Goal: Check status: Check status

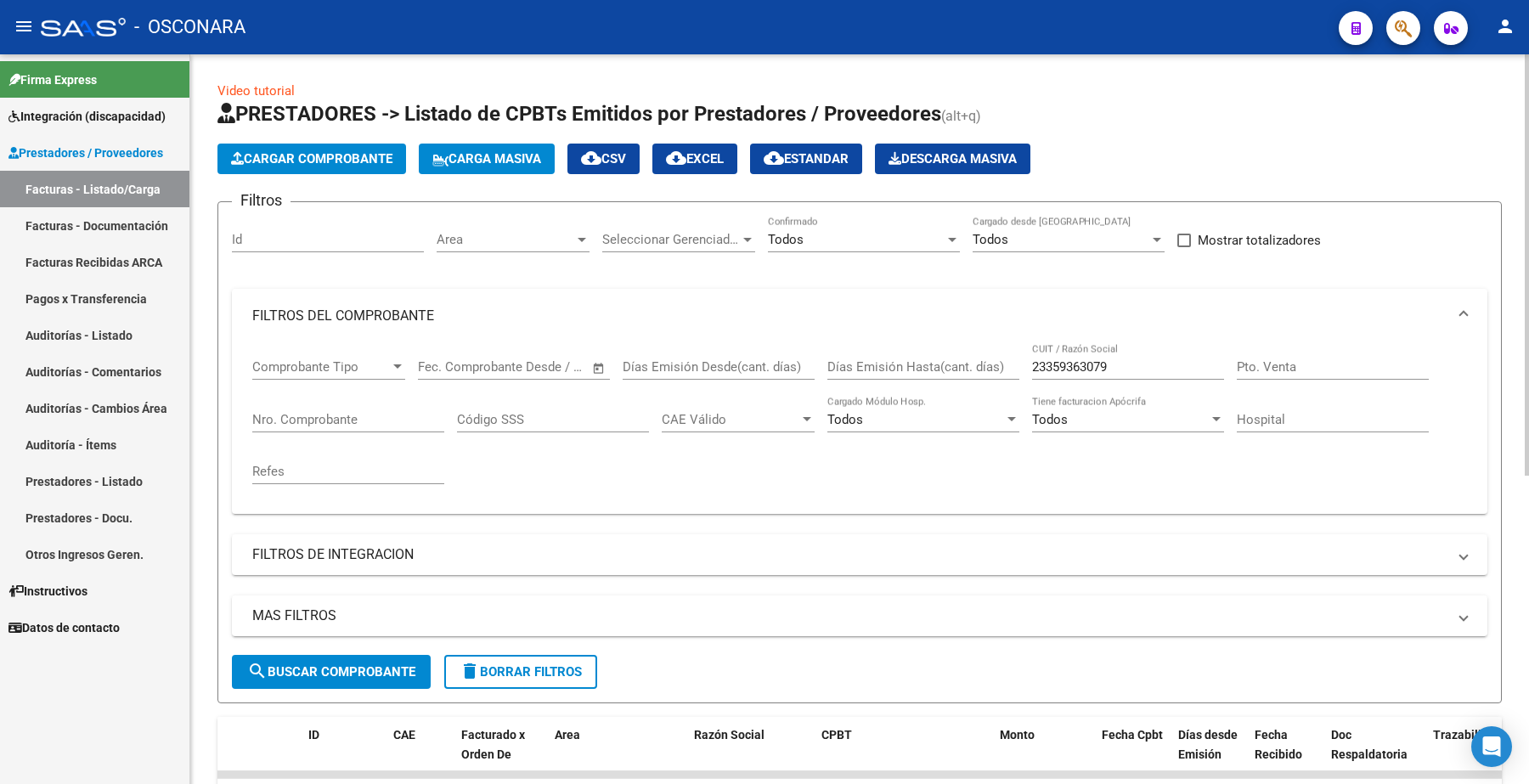
scroll to position [110, 0]
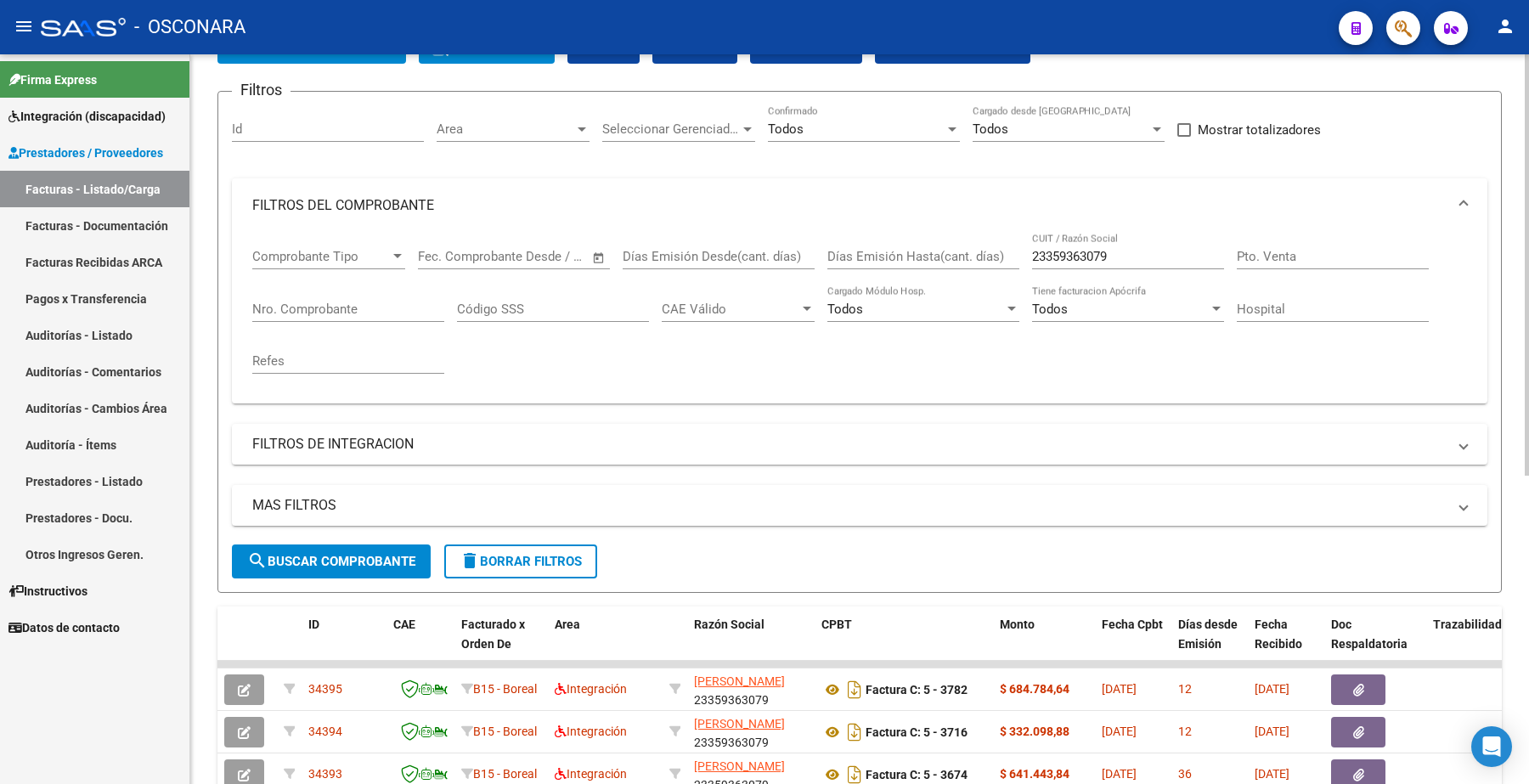
click at [331, 307] on input "Nro. Comprobante" at bounding box center [348, 309] width 192 height 15
paste input "574"
type input "574"
click at [328, 535] on div "MAS FILTROS Todos Con Doc. Respaldatoria Todos Con Trazabilidad Todos Asociado …" at bounding box center [859, 515] width 1255 height 60
click at [328, 554] on span "search Buscar Comprobante" at bounding box center [331, 562] width 168 height 15
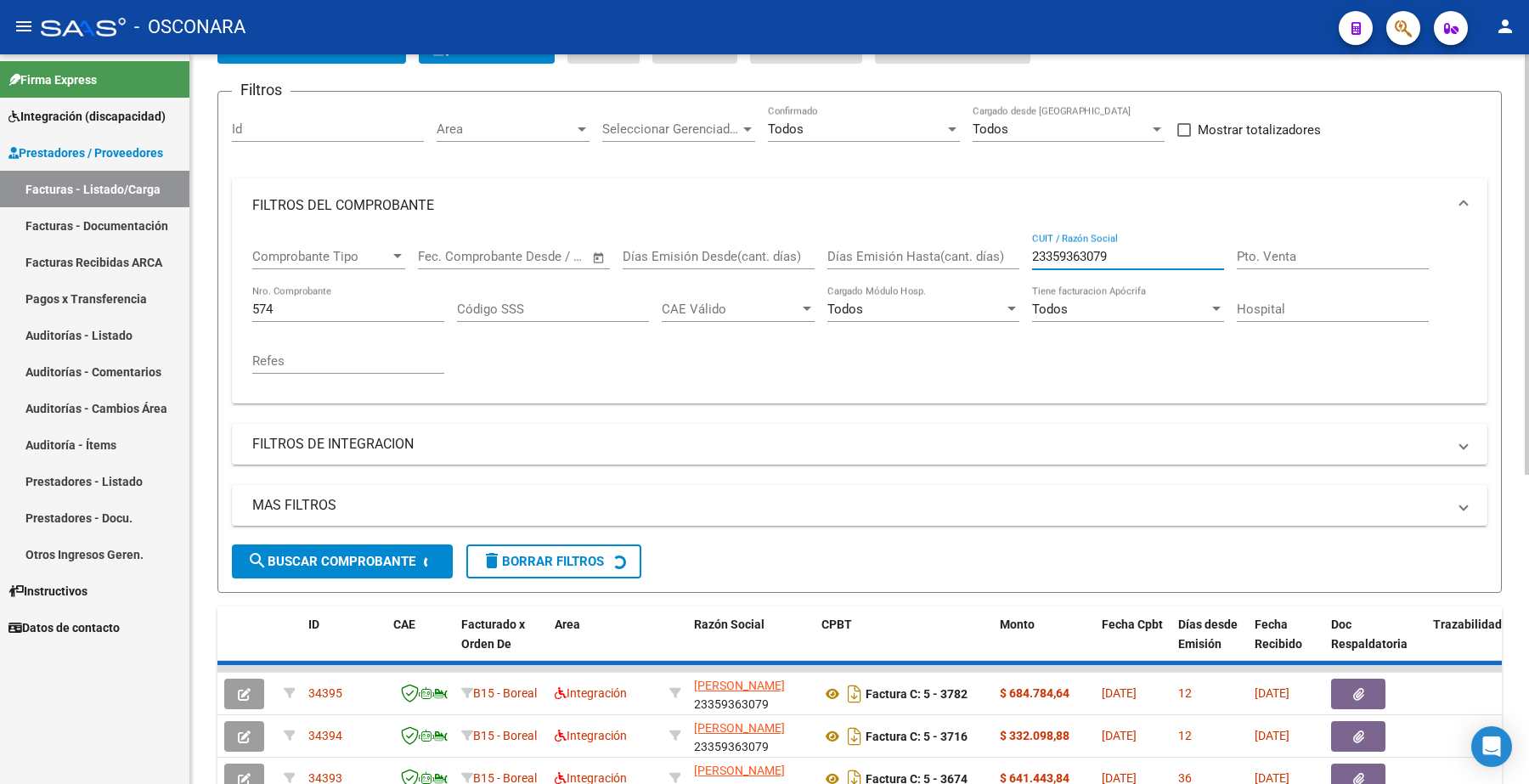
click at [1108, 253] on input "23359363079" at bounding box center [1128, 256] width 192 height 15
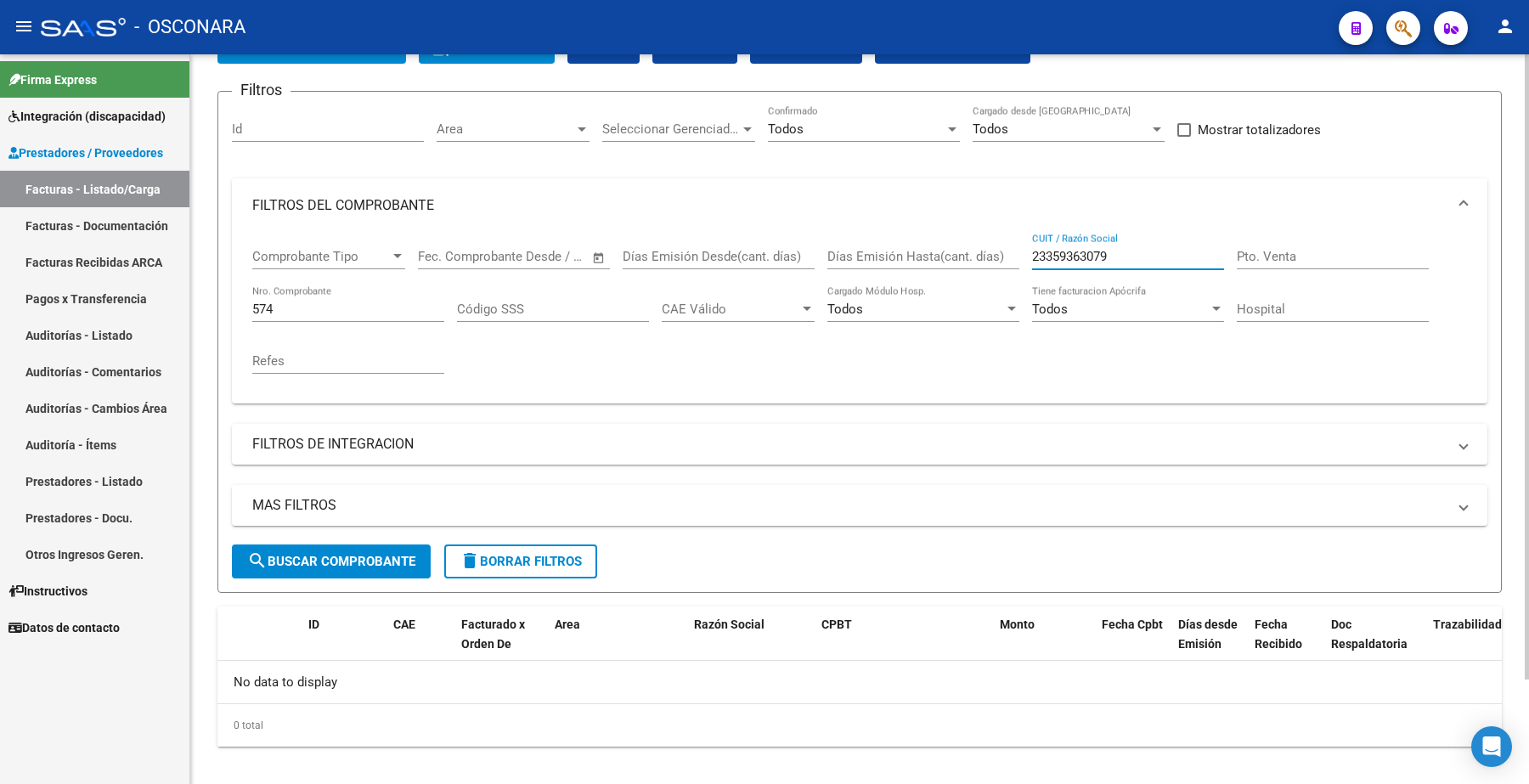
drag, startPoint x: 1113, startPoint y: 253, endPoint x: 1019, endPoint y: 239, distance: 95.0
click at [1012, 246] on div "Comprobante Tipo Comprobante Tipo Start date – End date Fec. Comprobante Desde …" at bounding box center [859, 311] width 1214 height 157
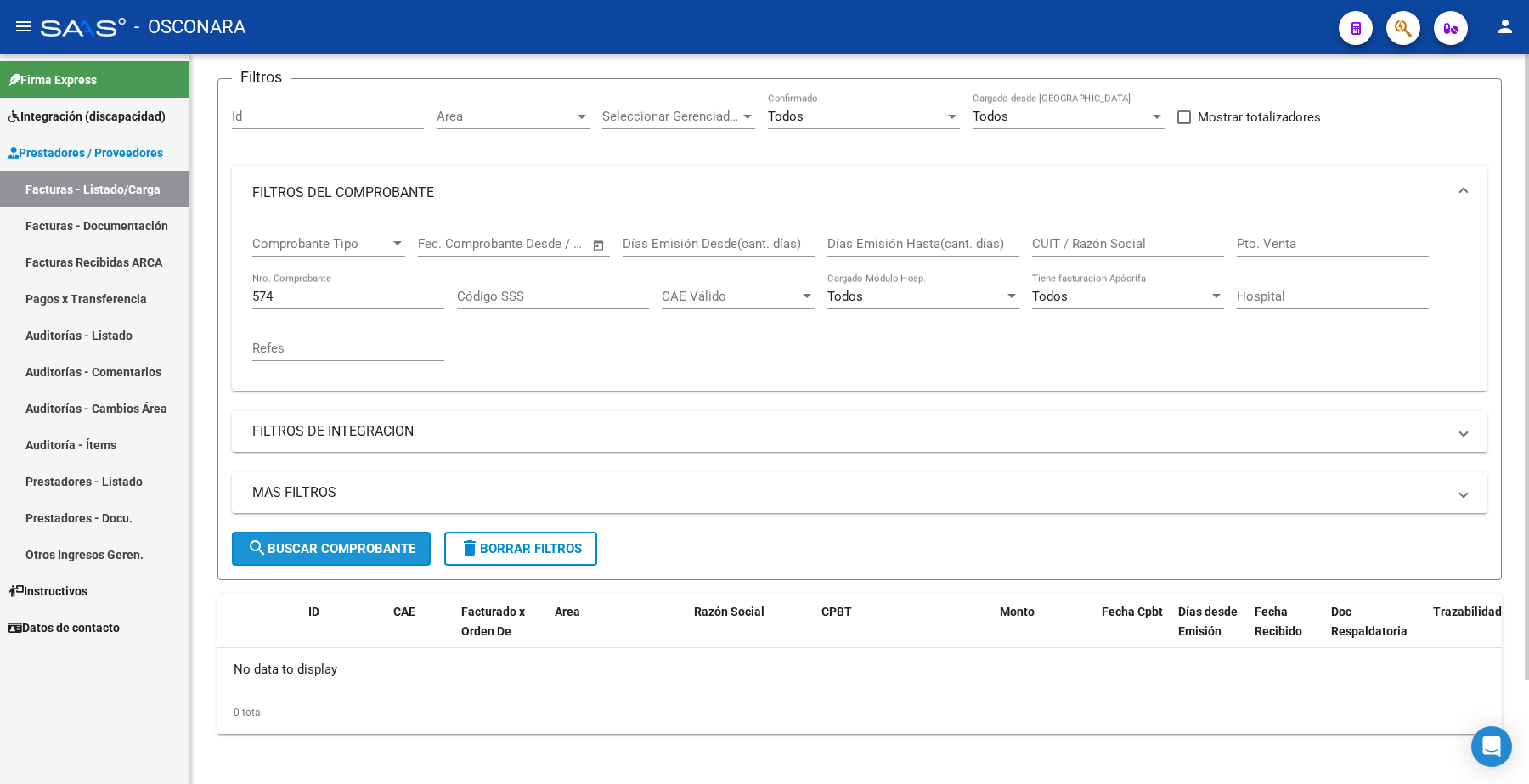
click at [355, 541] on span "search Buscar Comprobante" at bounding box center [331, 549] width 168 height 15
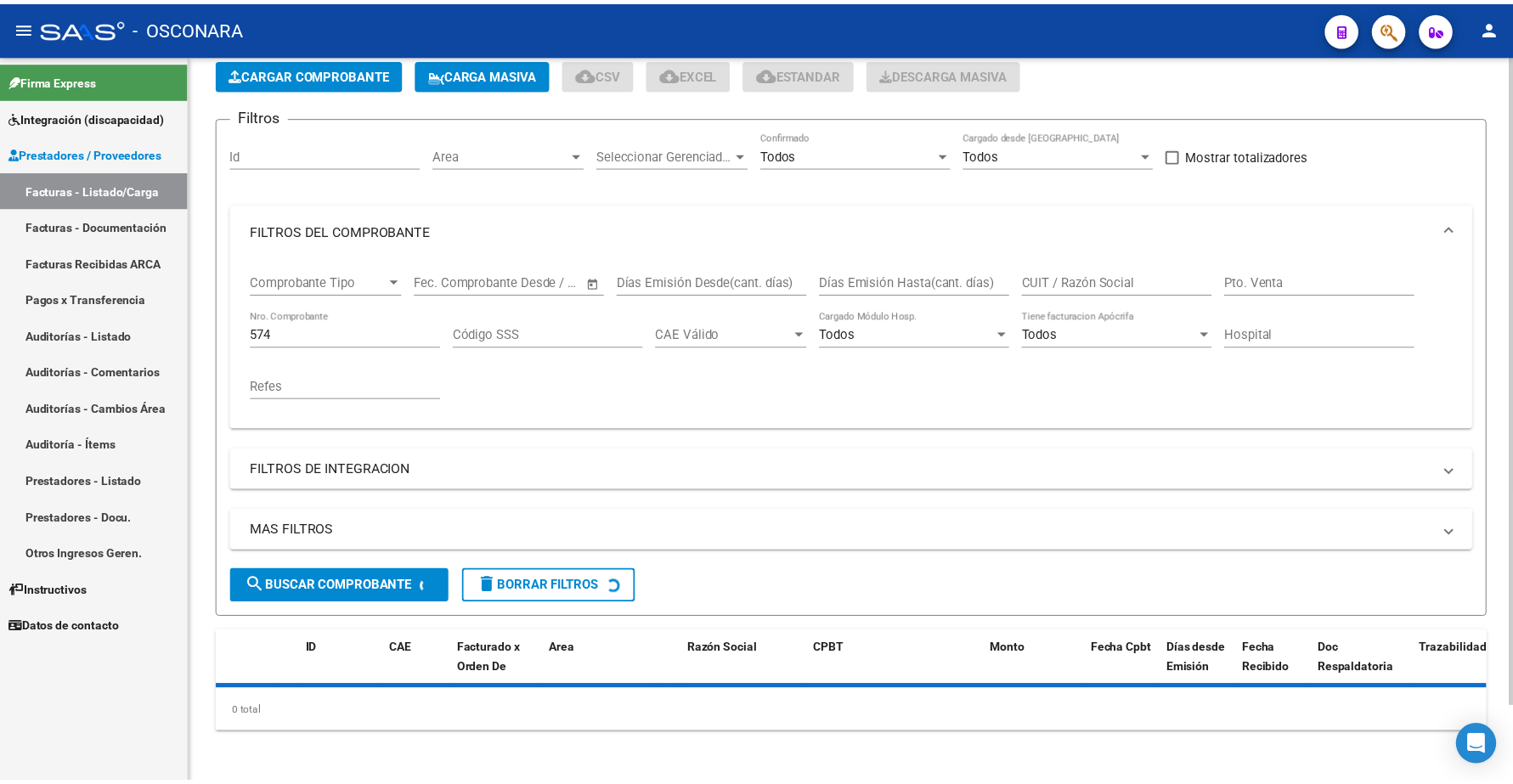
scroll to position [123, 0]
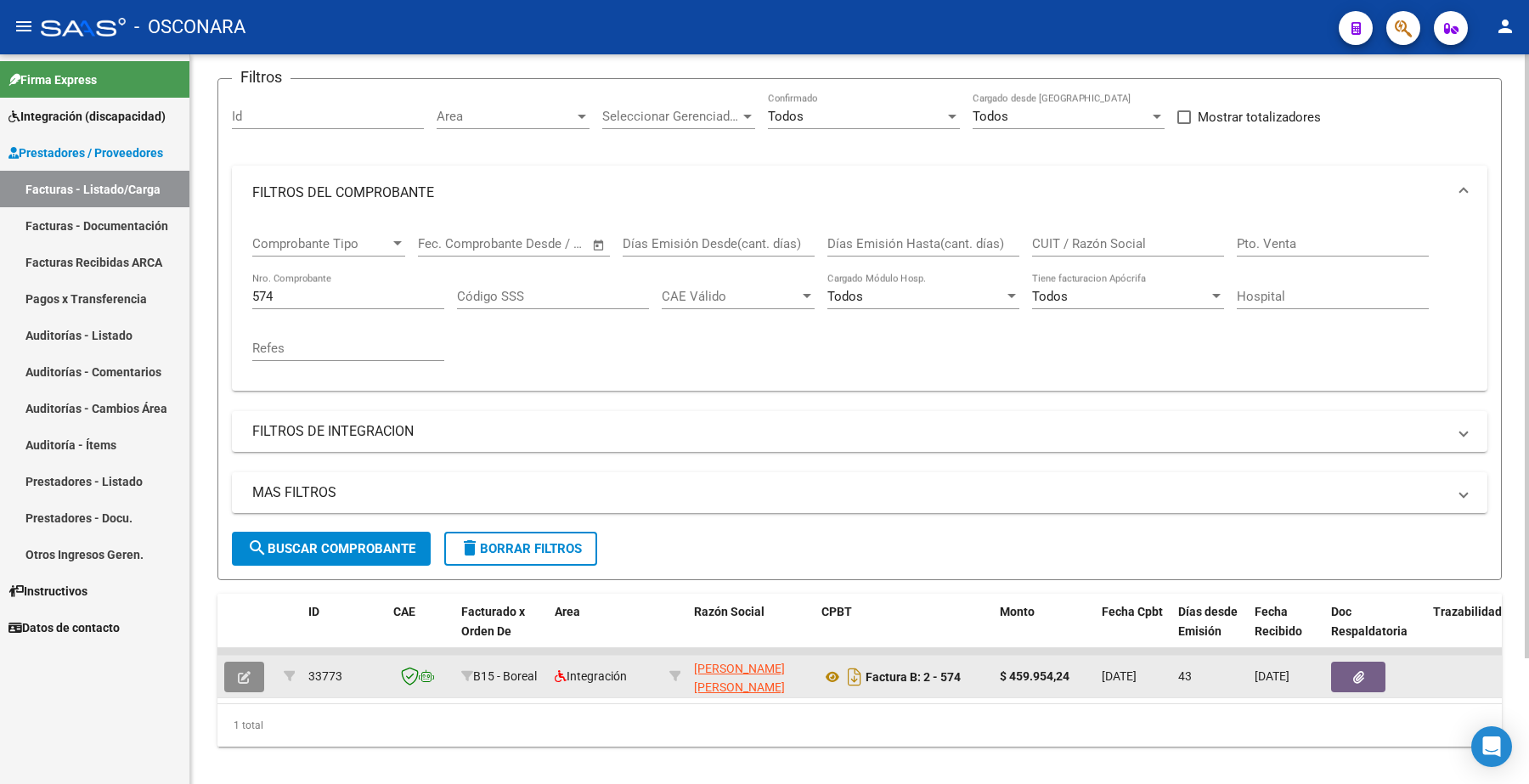
click at [249, 674] on icon "button" at bounding box center [244, 677] width 13 height 13
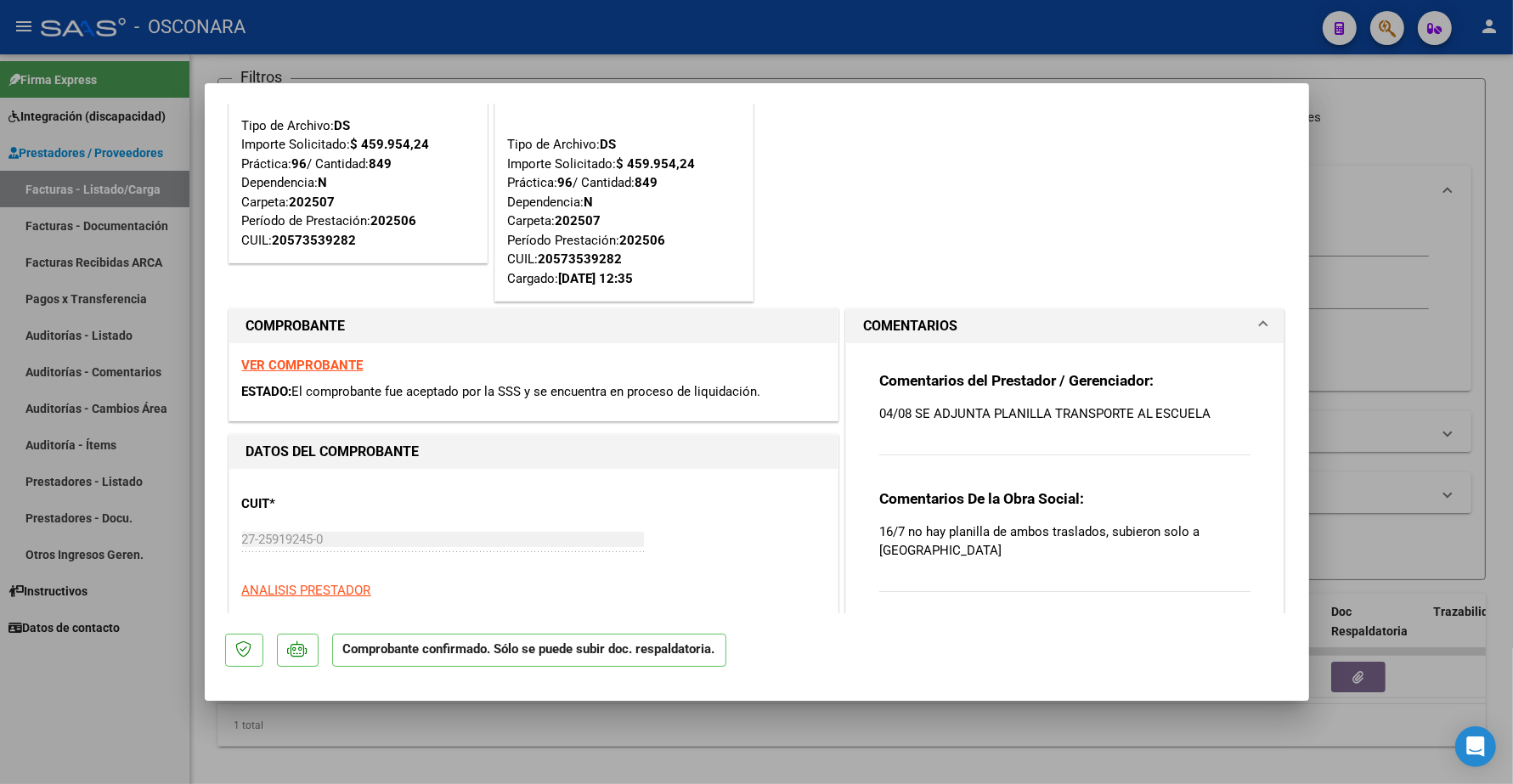
scroll to position [0, 0]
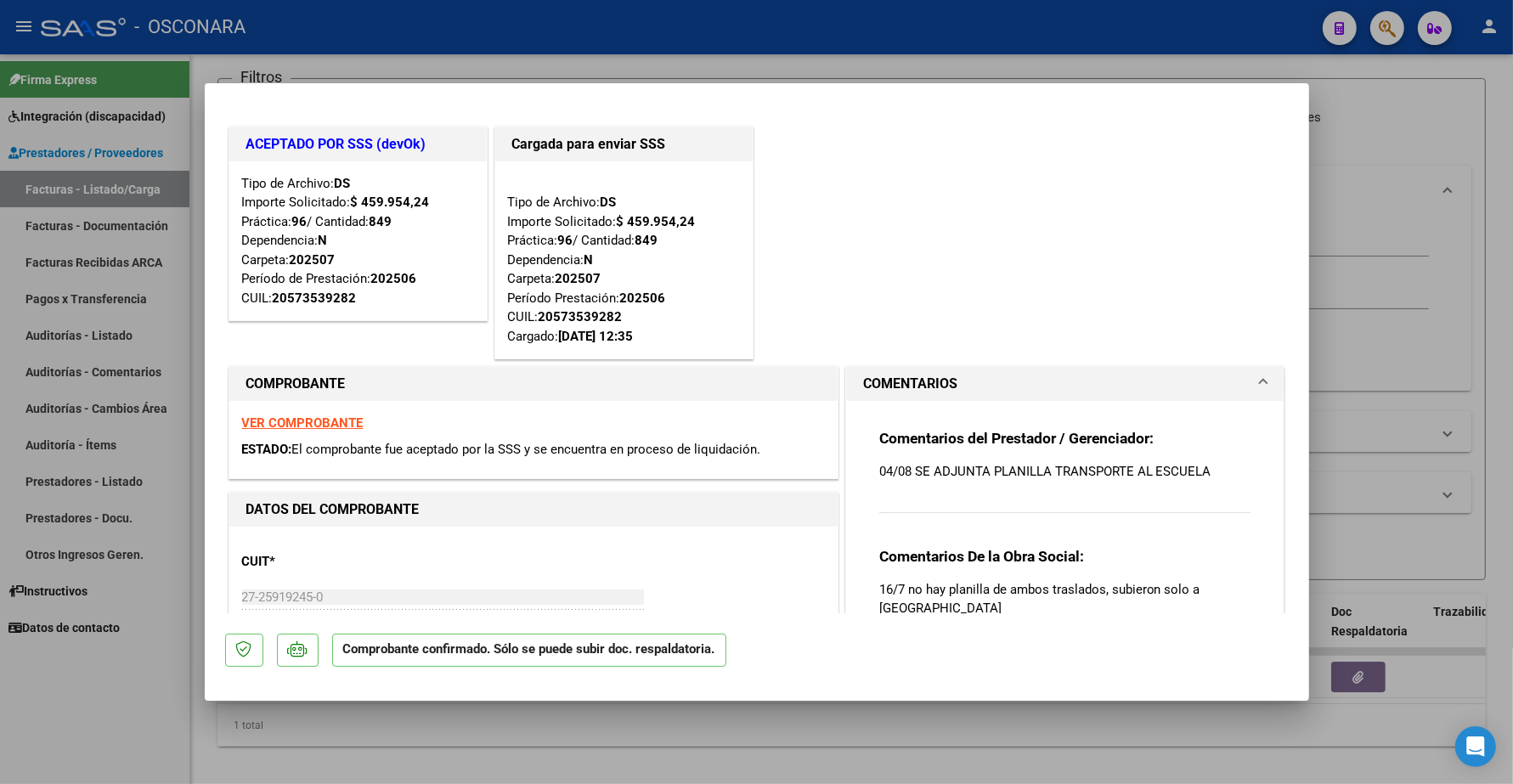
click at [620, 60] on div at bounding box center [756, 392] width 1513 height 784
type input "$ 0,00"
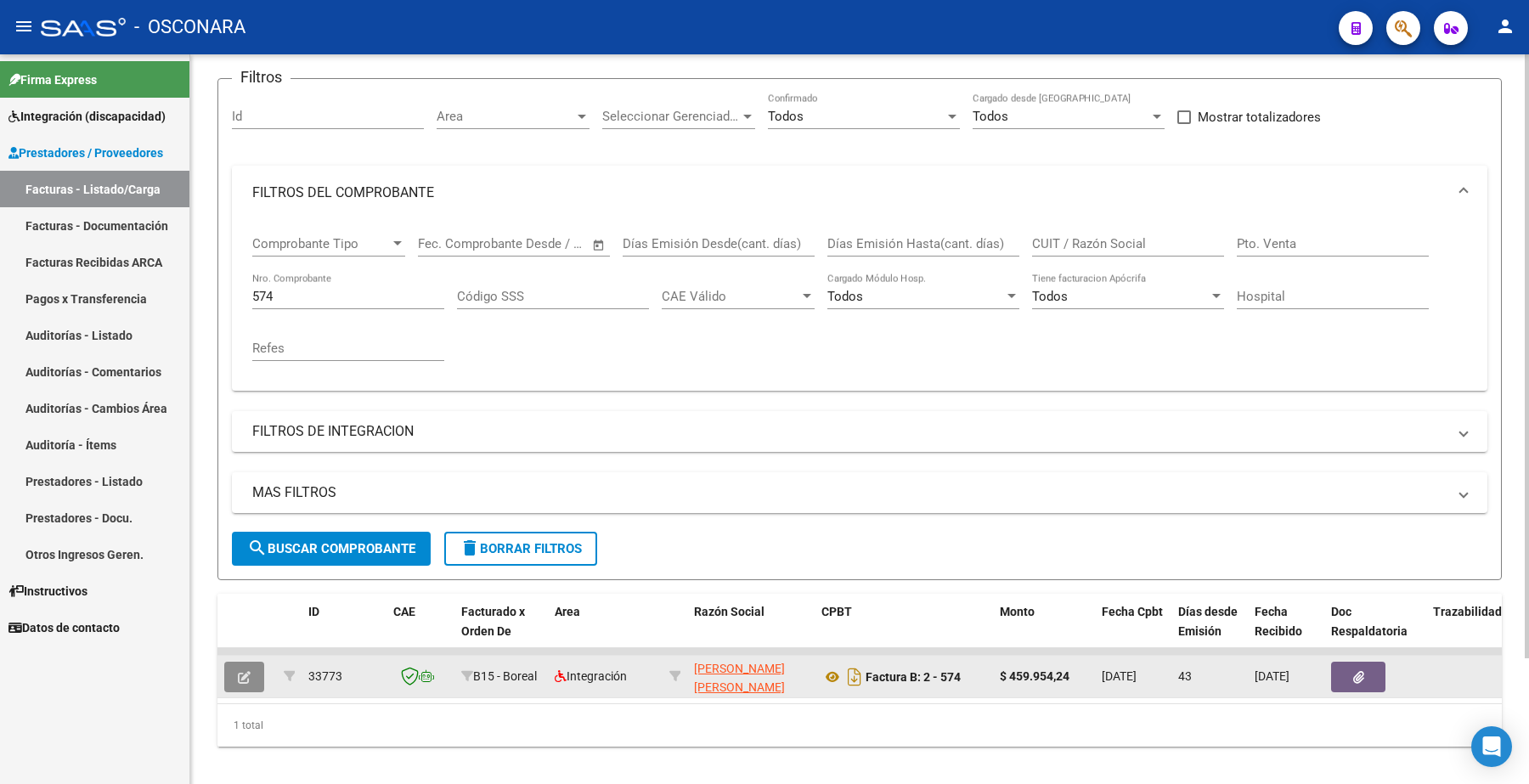
click at [246, 681] on button "button" at bounding box center [244, 677] width 40 height 31
